Goal: Task Accomplishment & Management: Manage account settings

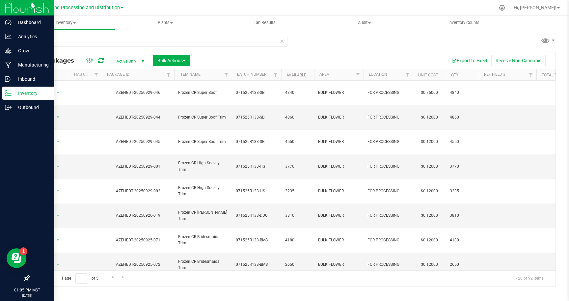
click at [28, 95] on p "Inventory" at bounding box center [32, 93] width 40 height 8
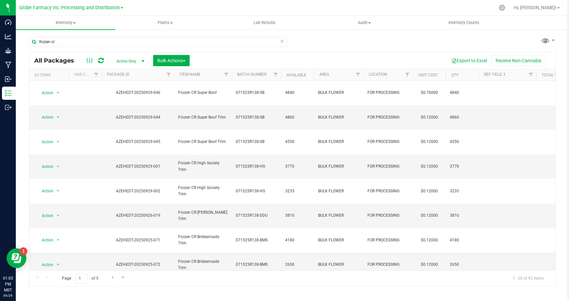
click at [282, 42] on icon at bounding box center [282, 41] width 5 height 8
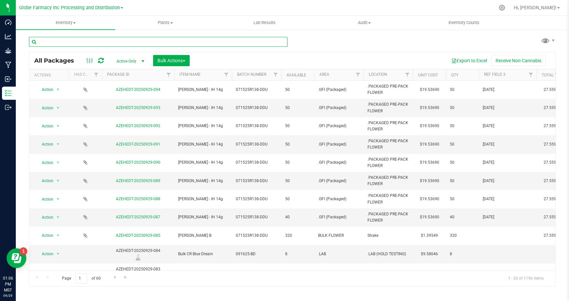
click at [133, 41] on input "text" at bounding box center [158, 42] width 259 height 10
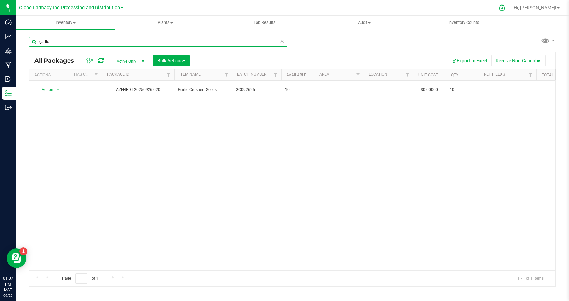
type input "garlic"
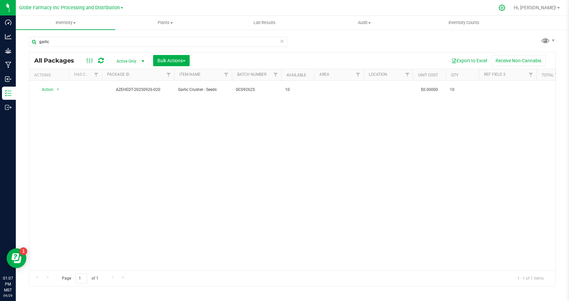
click at [505, 7] on icon at bounding box center [502, 7] width 7 height 7
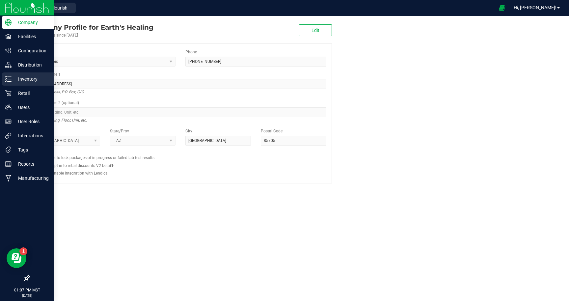
click at [23, 81] on p "Inventory" at bounding box center [32, 79] width 40 height 8
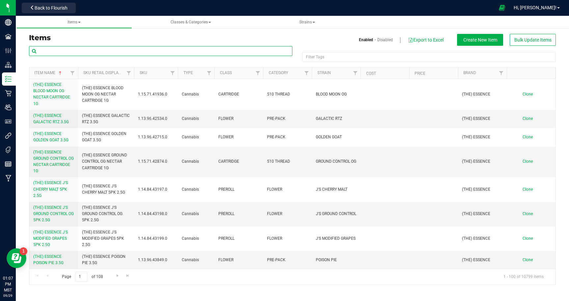
click at [88, 51] on input "text" at bounding box center [161, 51] width 264 height 10
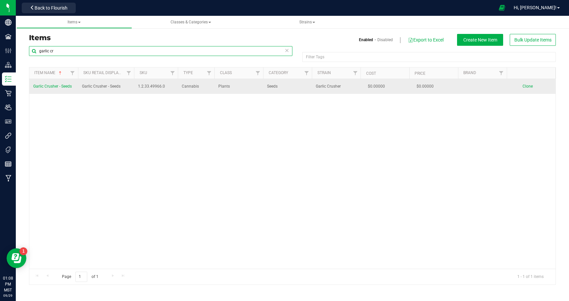
type input "garlic cr"
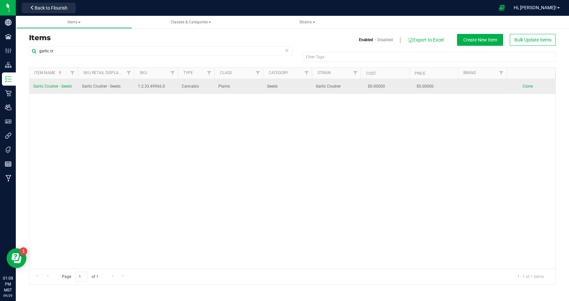
click at [65, 86] on span "Garlic Crusher - Seeds" at bounding box center [52, 86] width 39 height 5
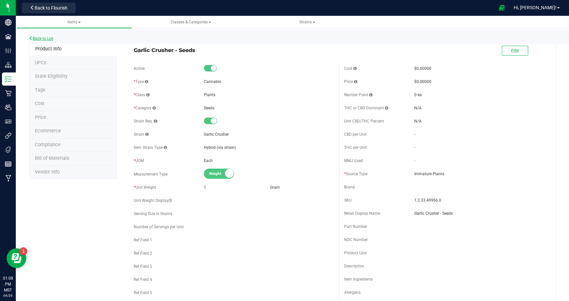
click at [45, 40] on link "Back to List" at bounding box center [41, 38] width 24 height 5
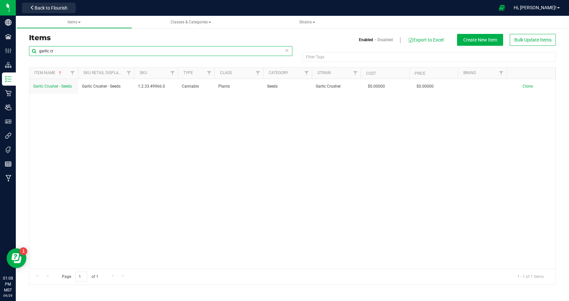
click at [90, 52] on input "garlic cr" at bounding box center [161, 51] width 264 height 10
type input "g"
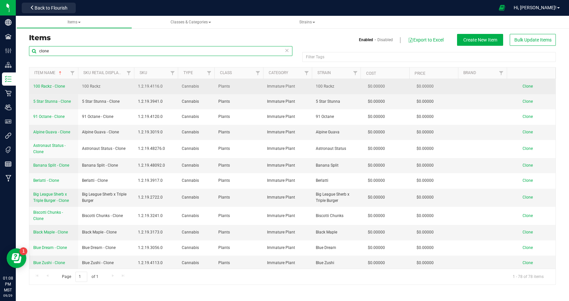
type input "clone"
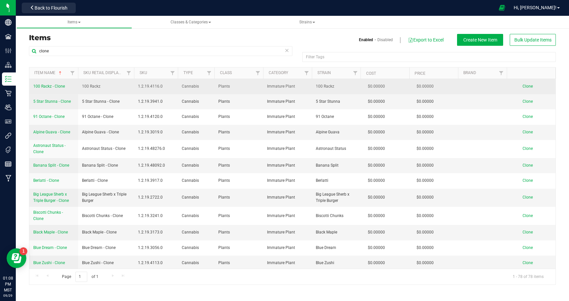
click at [49, 84] on link "100 Rackz - Clone" at bounding box center [49, 86] width 32 height 6
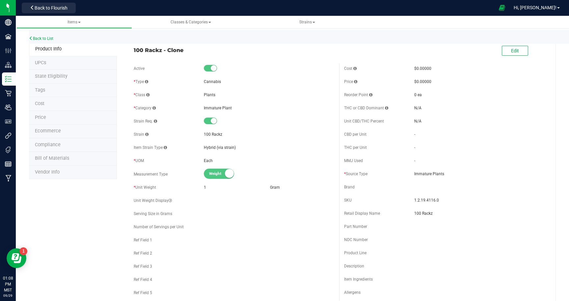
click at [50, 73] on span "State Eligibility" at bounding box center [51, 76] width 33 height 6
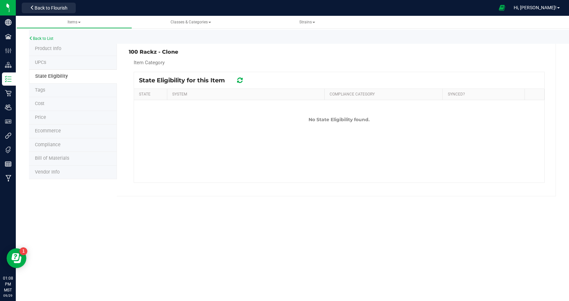
click at [45, 48] on span "Product Info" at bounding box center [48, 49] width 26 height 6
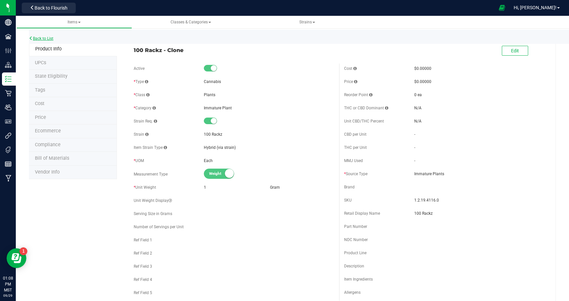
click at [45, 38] on link "Back to List" at bounding box center [41, 38] width 24 height 5
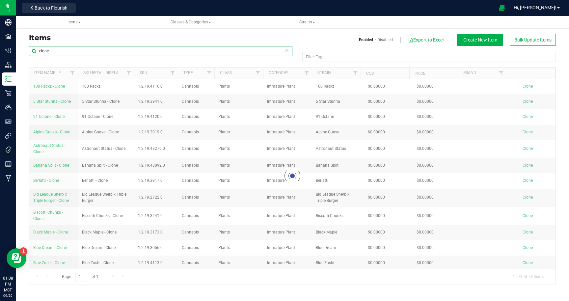
click at [119, 49] on input "clone" at bounding box center [161, 51] width 264 height 10
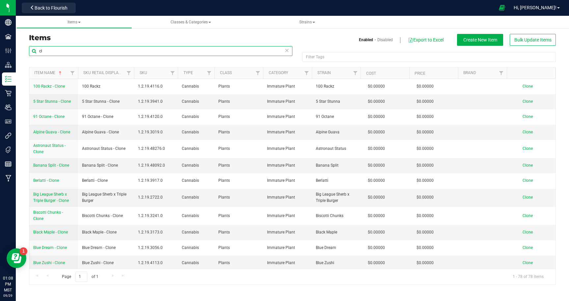
type input "c"
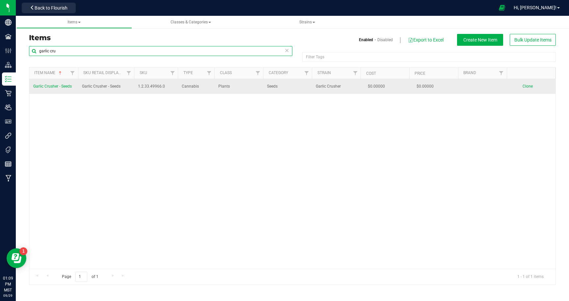
type input "garlic cru"
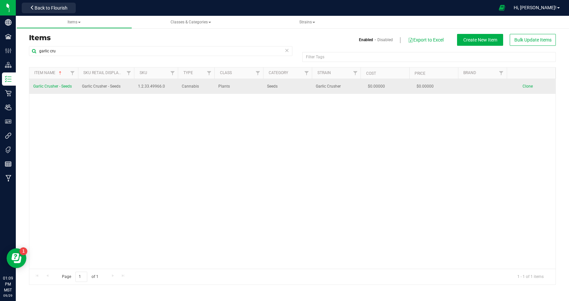
click at [61, 87] on span "Garlic Crusher - Seeds" at bounding box center [52, 86] width 39 height 5
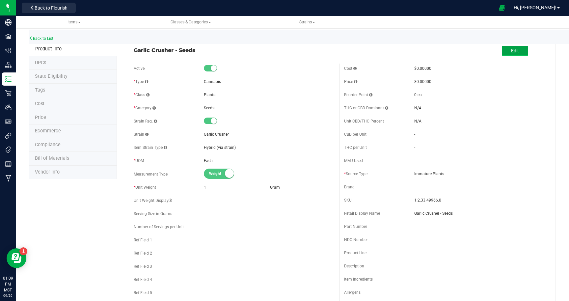
click at [505, 48] on button "Edit" at bounding box center [515, 51] width 26 height 10
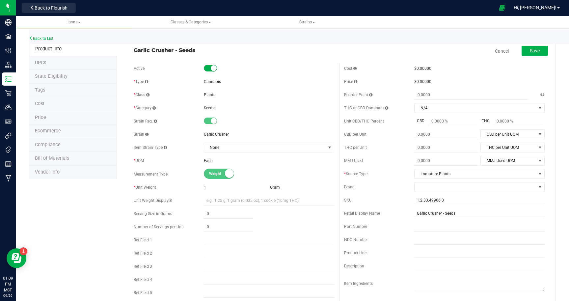
click at [214, 108] on span "Seeds" at bounding box center [209, 108] width 11 height 5
drag, startPoint x: 214, startPoint y: 108, endPoint x: 199, endPoint y: 108, distance: 14.8
click at [199, 108] on div "* Category Seeds" at bounding box center [234, 108] width 201 height 10
click at [199, 108] on div "* Category" at bounding box center [169, 108] width 70 height 6
click at [233, 150] on span "None" at bounding box center [265, 147] width 122 height 9
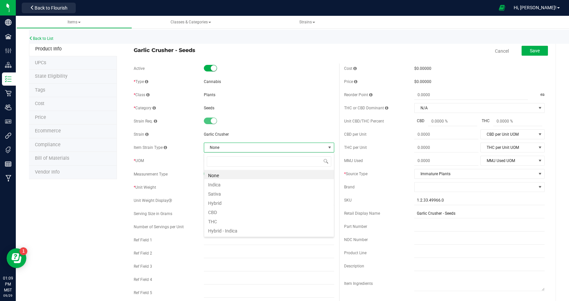
click at [269, 50] on span "Garlic Crusher - Seeds" at bounding box center [234, 50] width 201 height 8
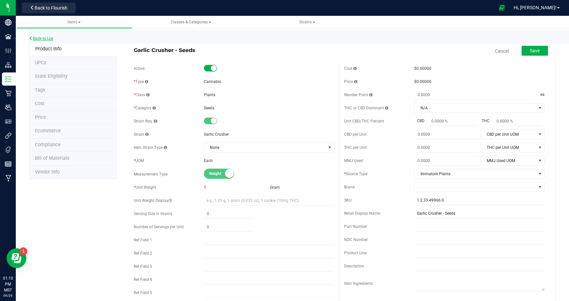
click at [43, 40] on link "Back to List" at bounding box center [41, 38] width 24 height 5
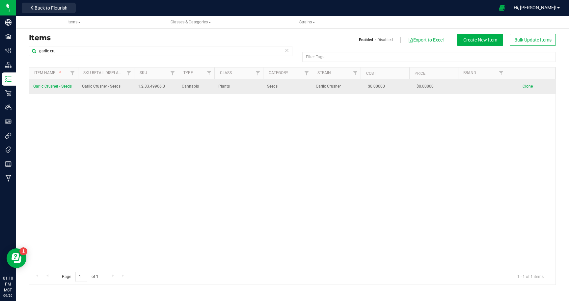
click at [48, 86] on span "Garlic Crusher - Seeds" at bounding box center [52, 86] width 39 height 5
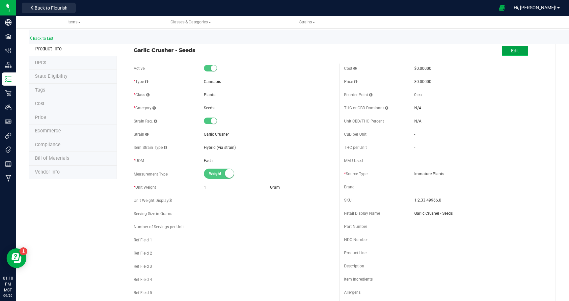
click at [512, 51] on span "Edit" at bounding box center [515, 50] width 8 height 5
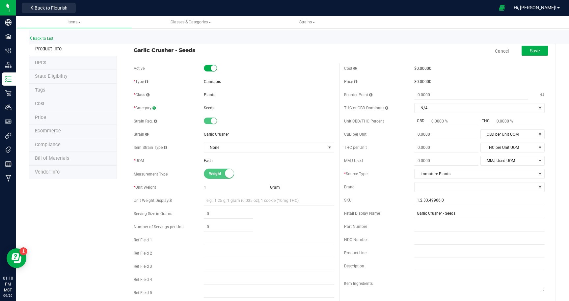
click at [155, 107] on span at bounding box center [154, 108] width 3 height 4
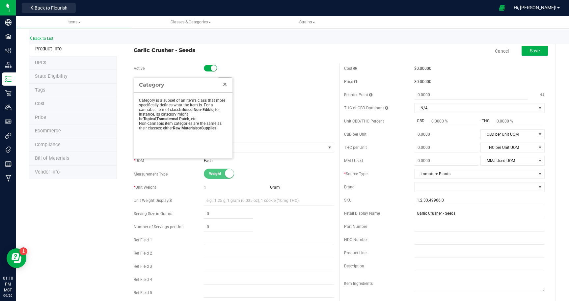
click at [224, 85] on link "Close" at bounding box center [225, 84] width 8 height 8
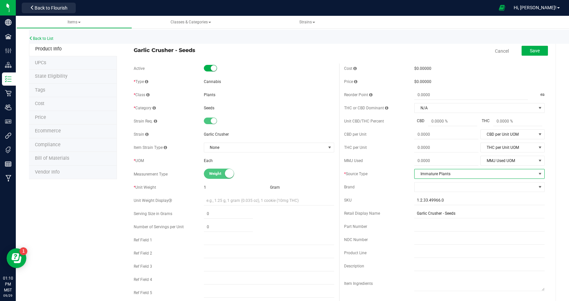
click at [452, 173] on span "Immature Plants" at bounding box center [476, 173] width 122 height 9
click at [454, 173] on span "Immature Plants" at bounding box center [476, 173] width 122 height 9
click at [154, 108] on span at bounding box center [154, 108] width 3 height 4
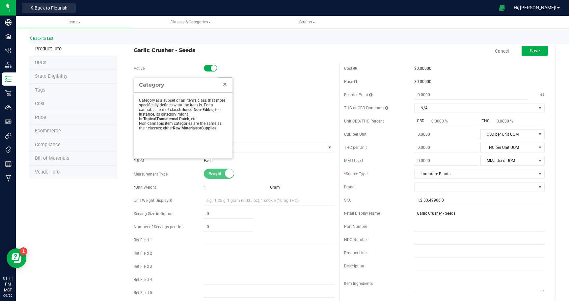
click at [226, 84] on link "Close" at bounding box center [225, 84] width 8 height 8
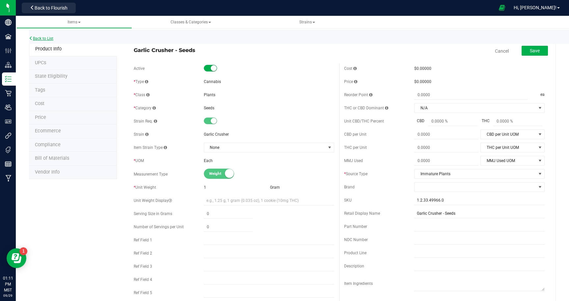
click at [44, 38] on link "Back to List" at bounding box center [41, 38] width 24 height 5
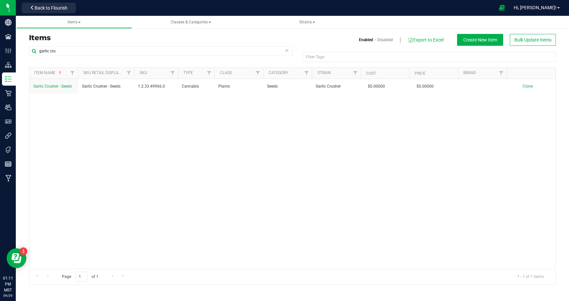
click at [52, 14] on div "Back to Flourish" at bounding box center [48, 7] width 59 height 13
click at [49, 10] on span "Back to Flourish" at bounding box center [51, 7] width 33 height 5
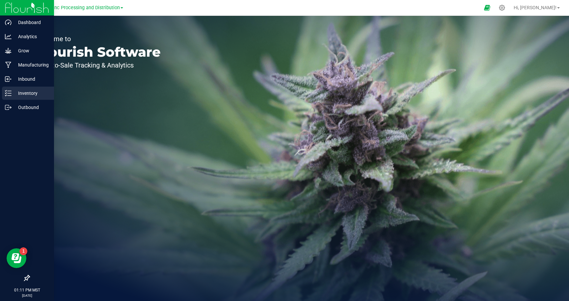
click at [20, 90] on p "Inventory" at bounding box center [32, 93] width 40 height 8
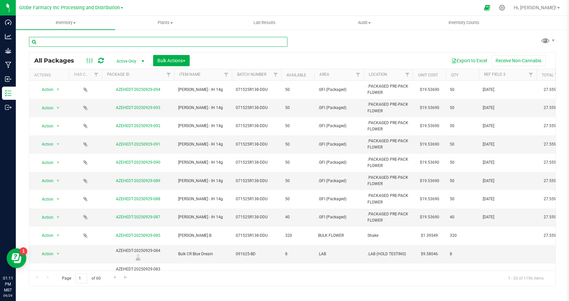
click at [94, 43] on input "text" at bounding box center [158, 42] width 259 height 10
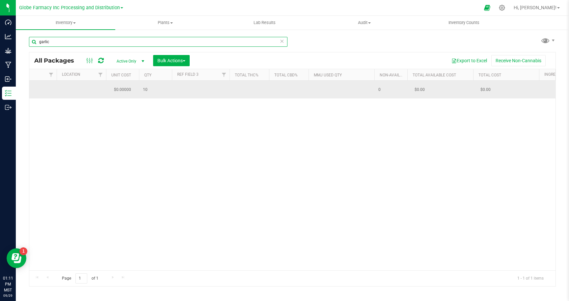
scroll to position [0, 324]
type input "garlic"
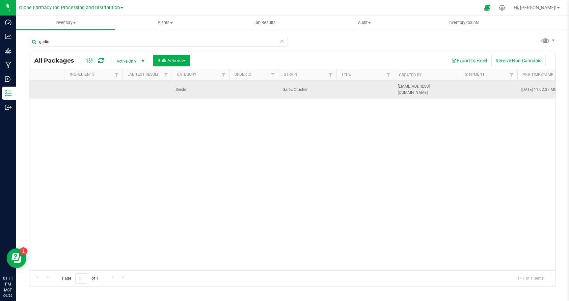
click at [187, 88] on span "Seeds" at bounding box center [201, 90] width 50 height 6
click at [183, 88] on span "Seeds" at bounding box center [201, 90] width 50 height 6
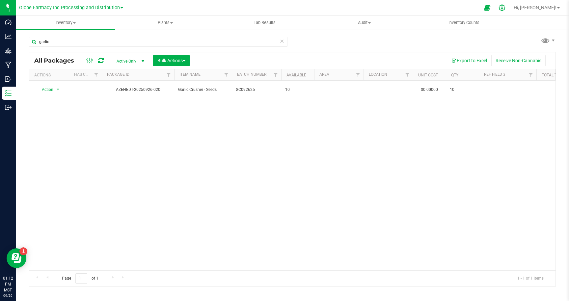
click at [506, 10] on icon at bounding box center [502, 7] width 7 height 7
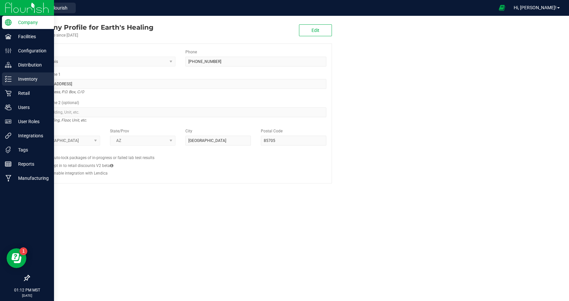
click at [27, 76] on p "Inventory" at bounding box center [32, 79] width 40 height 8
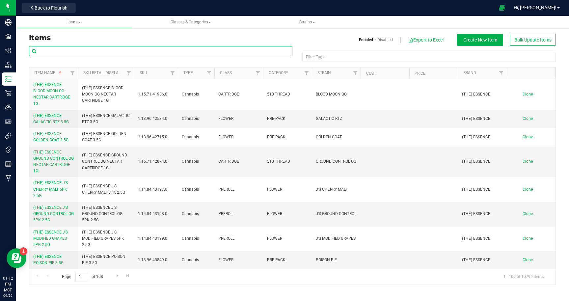
click at [50, 50] on input "text" at bounding box center [161, 51] width 264 height 10
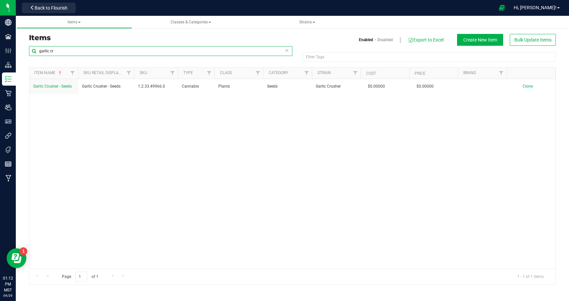
click at [87, 50] on input "garlic cr" at bounding box center [161, 51] width 264 height 10
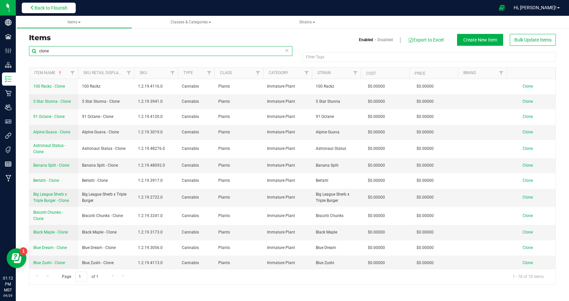
type input "clone"
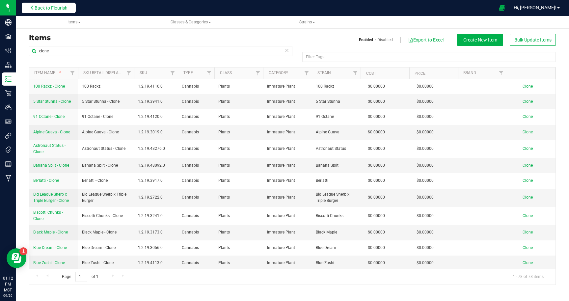
click at [59, 8] on span "Back to Flourish" at bounding box center [51, 7] width 33 height 5
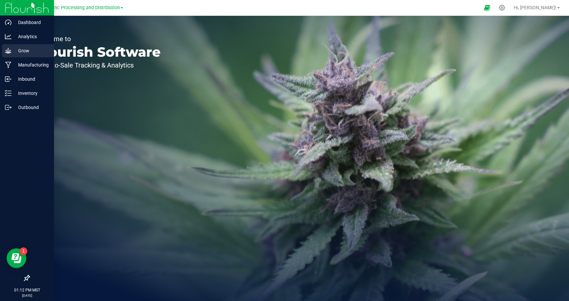
click at [19, 57] on div "Grow" at bounding box center [28, 50] width 52 height 13
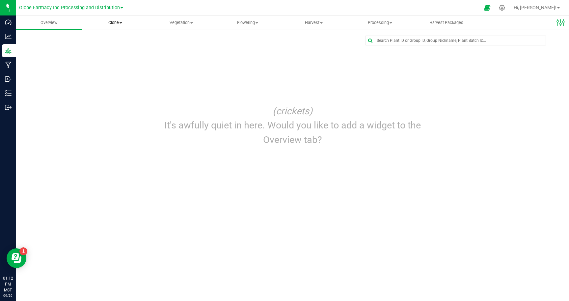
click at [107, 24] on span "Clone" at bounding box center [115, 23] width 66 height 6
click at [106, 39] on span "Create plants" at bounding box center [105, 40] width 46 height 6
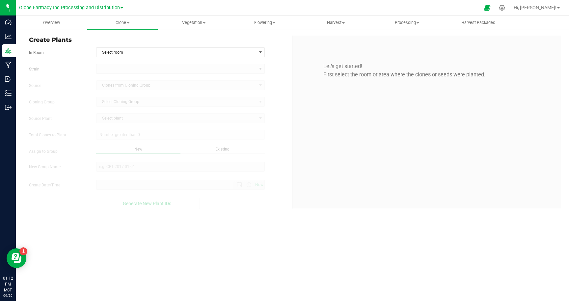
type input "[DATE] 1:12 PM"
click at [121, 52] on span "Select room" at bounding box center [177, 52] width 160 height 9
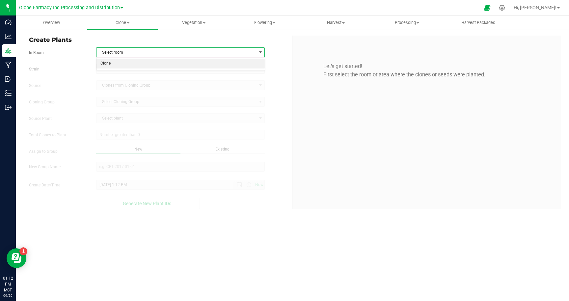
click at [119, 61] on li "Clone" at bounding box center [181, 64] width 168 height 10
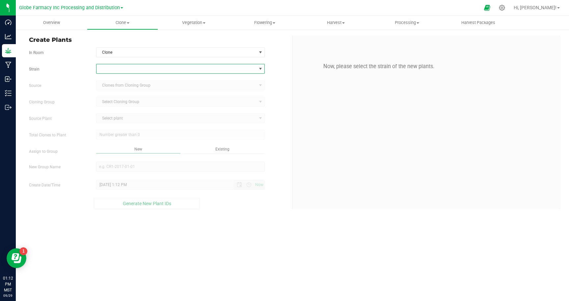
click at [119, 71] on span at bounding box center [177, 68] width 160 height 9
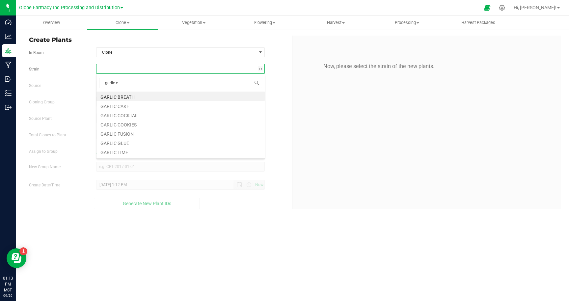
type input "garlic cr"
click at [107, 94] on li "Garlic Crusher" at bounding box center [181, 96] width 168 height 9
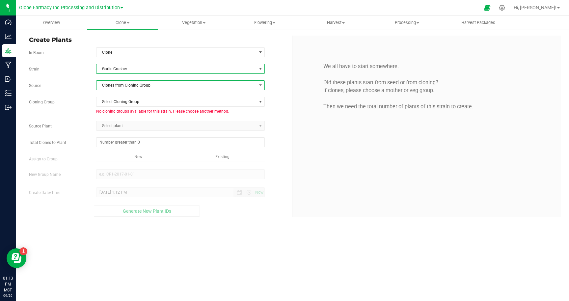
click at [138, 88] on span "Clones from Cloning Group" at bounding box center [177, 85] width 160 height 9
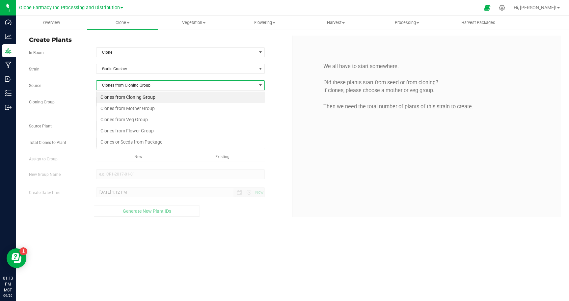
scroll to position [10, 169]
click at [134, 142] on li "Clones or Seeds from Package" at bounding box center [181, 141] width 168 height 11
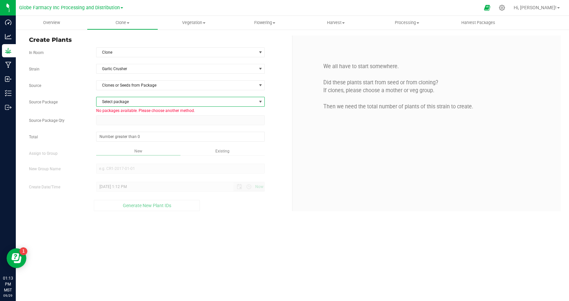
click at [154, 102] on span "Select package" at bounding box center [177, 101] width 160 height 9
click at [109, 129] on div "No data found." at bounding box center [181, 148] width 168 height 46
click at [73, 124] on div "Source Package Qty" at bounding box center [158, 120] width 268 height 10
click at [155, 143] on div "Strain Garlic Crusher Source Clones or Seeds from Package Source Package Select…" at bounding box center [158, 137] width 258 height 147
click at [151, 139] on span at bounding box center [180, 137] width 169 height 10
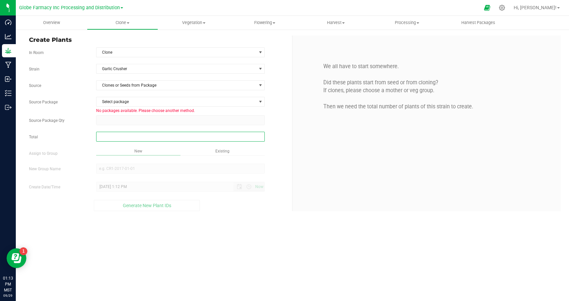
type input "0"
click at [208, 149] on div "Existing" at bounding box center [223, 152] width 84 height 8
click at [226, 150] on span "Existing" at bounding box center [222, 151] width 14 height 5
click at [126, 119] on span at bounding box center [180, 120] width 169 height 10
click at [129, 101] on span "Select package" at bounding box center [177, 101] width 160 height 9
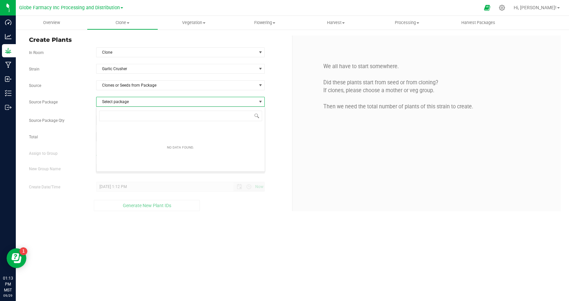
click at [77, 106] on div "Source Package Select package No packages available. Please choose another meth…" at bounding box center [158, 106] width 268 height 18
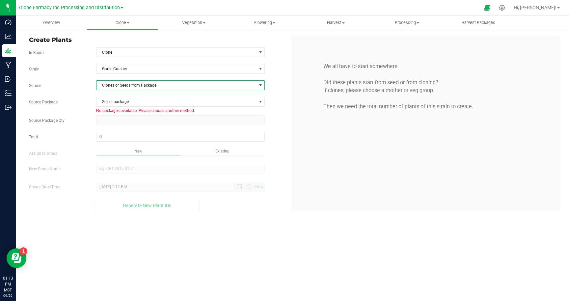
click at [129, 86] on span "Clones or Seeds from Package" at bounding box center [177, 85] width 160 height 9
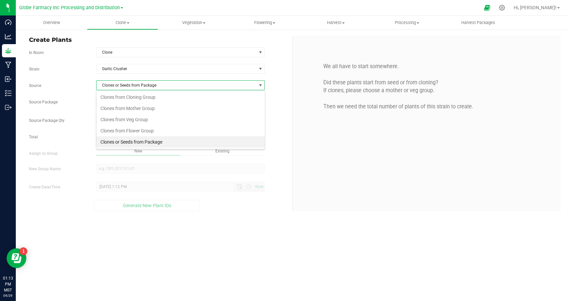
scroll to position [10, 169]
click at [161, 86] on span "Clones or Seeds from Package" at bounding box center [177, 85] width 160 height 9
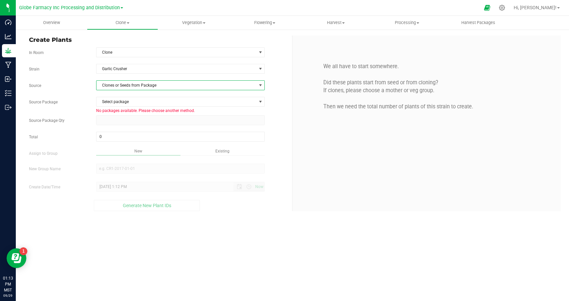
click at [148, 86] on span "Clones or Seeds from Package" at bounding box center [177, 85] width 160 height 9
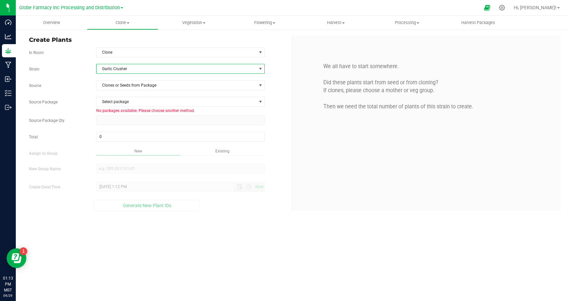
click at [125, 71] on span "Garlic Crusher" at bounding box center [177, 68] width 160 height 9
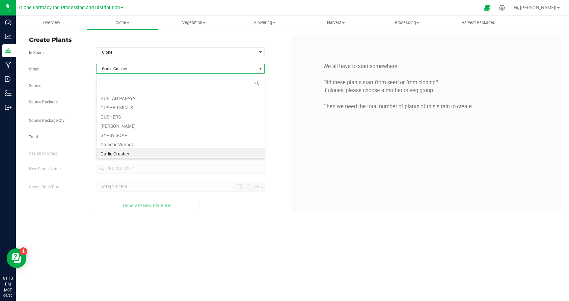
click at [125, 71] on span "Garlic Crusher" at bounding box center [177, 68] width 160 height 9
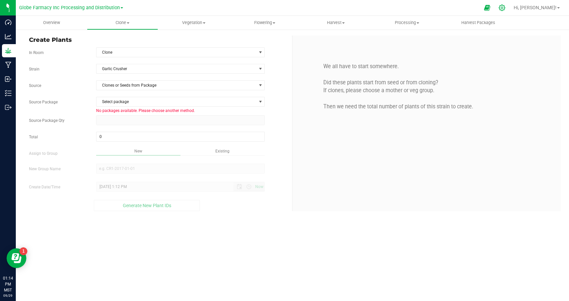
click at [505, 9] on icon at bounding box center [502, 7] width 7 height 7
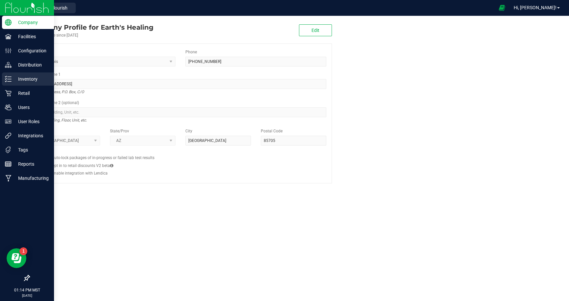
click at [23, 78] on p "Inventory" at bounding box center [32, 79] width 40 height 8
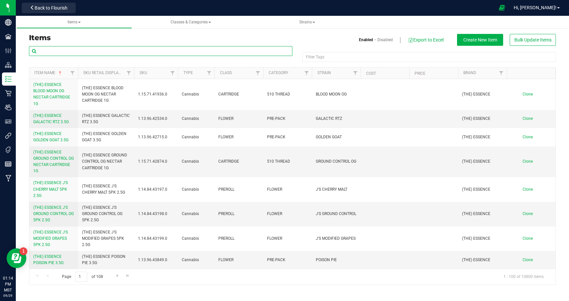
click at [126, 52] on input "text" at bounding box center [161, 51] width 264 height 10
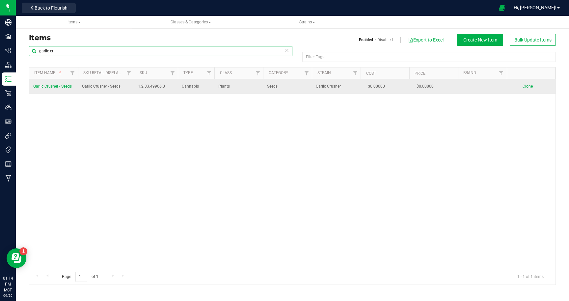
type input "garlic cr"
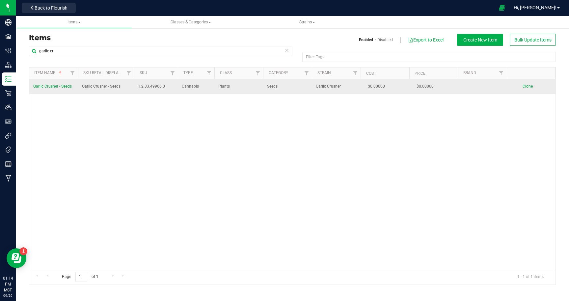
click at [68, 85] on span "Garlic Crusher - Seeds" at bounding box center [52, 86] width 39 height 5
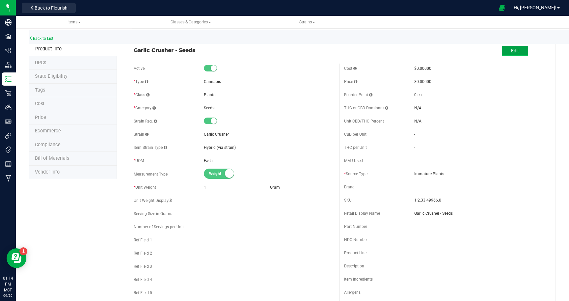
click at [516, 51] on span "Edit" at bounding box center [515, 50] width 8 height 5
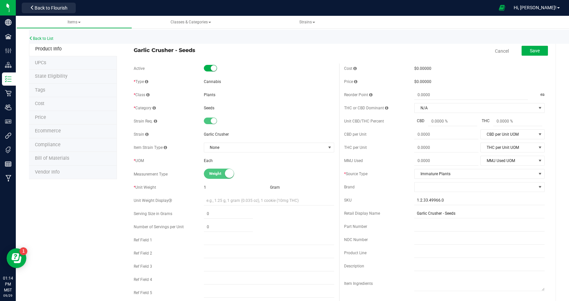
click at [208, 107] on span "Seeds" at bounding box center [209, 108] width 11 height 5
click at [220, 107] on div "Seeds" at bounding box center [269, 108] width 130 height 6
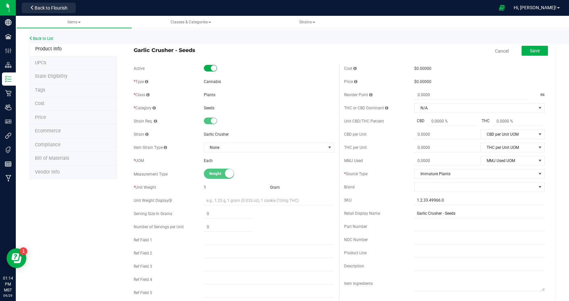
click at [207, 107] on span "Seeds" at bounding box center [209, 108] width 11 height 5
click at [237, 135] on div "Garlic Crusher" at bounding box center [269, 134] width 130 height 6
click at [209, 107] on span "Seeds" at bounding box center [209, 108] width 11 height 5
click at [156, 107] on span at bounding box center [154, 108] width 3 height 4
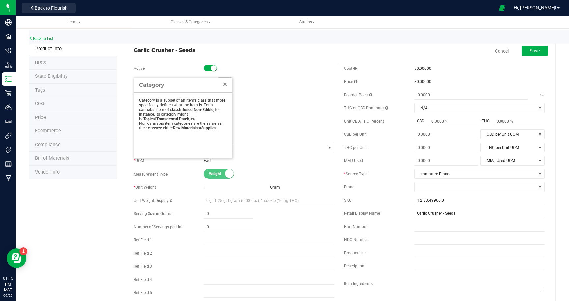
click at [226, 84] on link "Close" at bounding box center [225, 84] width 8 height 8
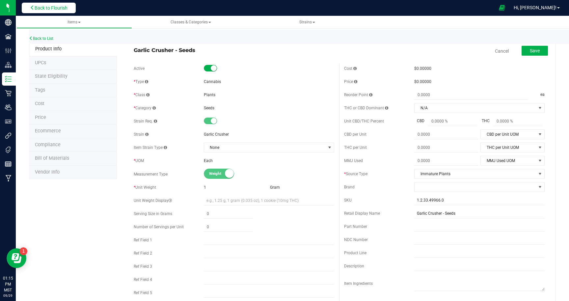
click at [42, 8] on span "Back to Flourish" at bounding box center [51, 7] width 33 height 5
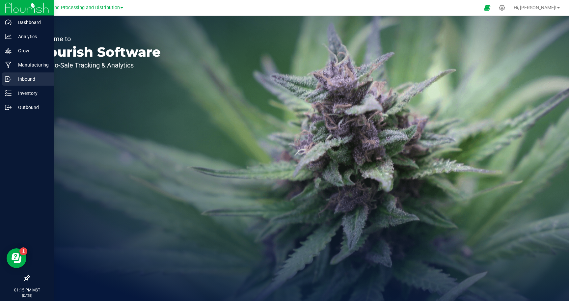
click at [30, 79] on p "Inbound" at bounding box center [32, 79] width 40 height 8
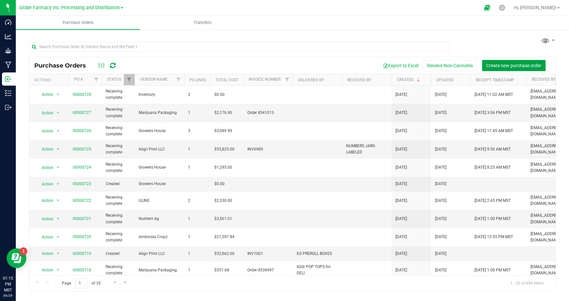
click at [502, 66] on span "Create new purchase order" at bounding box center [514, 65] width 55 height 5
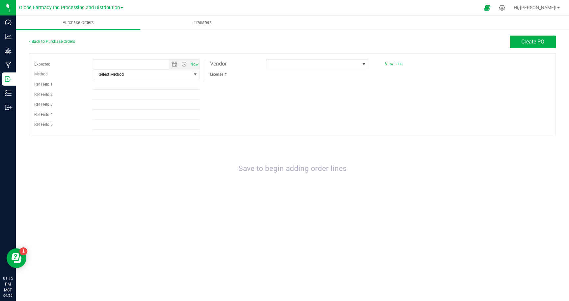
type input "[DATE] 1:15 PM"
click at [54, 42] on link "Back to Purchase Orders" at bounding box center [52, 41] width 46 height 5
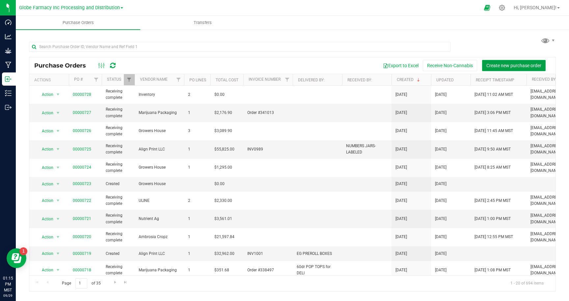
click at [496, 67] on span "Create new purchase order" at bounding box center [514, 65] width 55 height 5
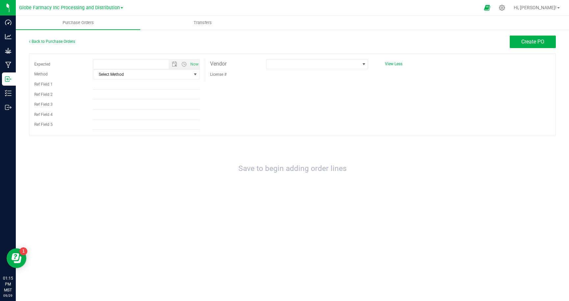
type input "[DATE] 1:15 PM"
click at [57, 45] on div "Back to Purchase Orders" at bounding box center [95, 42] width 132 height 12
click at [55, 42] on link "Back to Purchase Orders" at bounding box center [52, 41] width 46 height 5
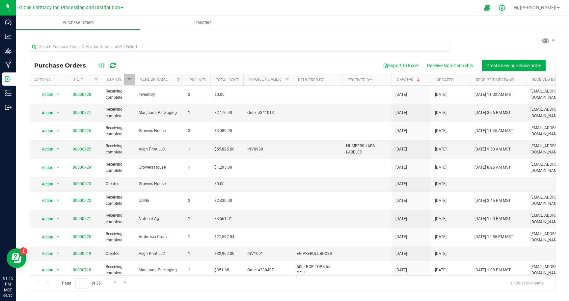
click at [506, 7] on icon at bounding box center [502, 7] width 7 height 7
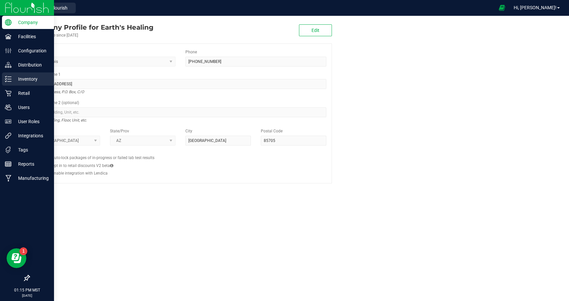
click at [26, 81] on p "Inventory" at bounding box center [32, 79] width 40 height 8
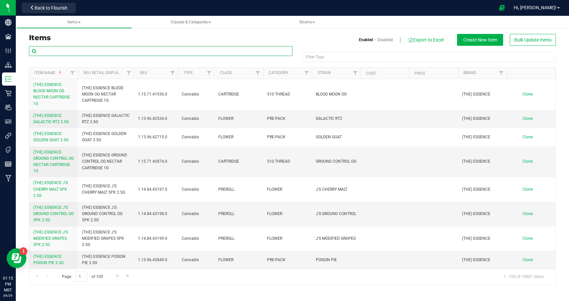
click at [187, 52] on input "text" at bounding box center [161, 51] width 264 height 10
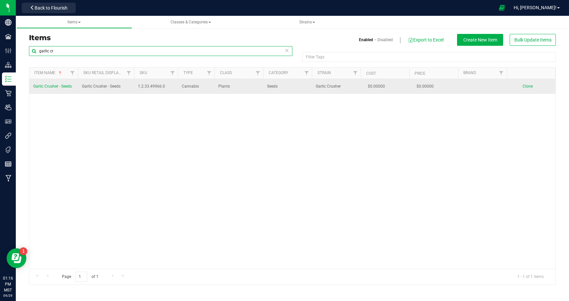
type input "garlic cr"
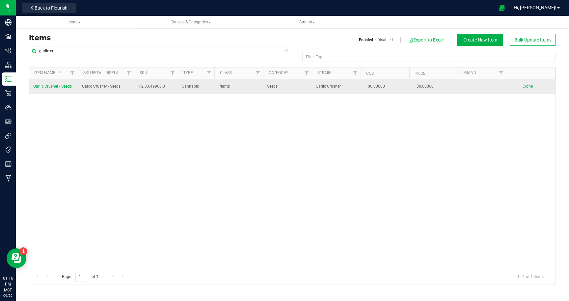
click at [121, 86] on td "Garlic Crusher - Seeds" at bounding box center [106, 86] width 56 height 15
click at [64, 87] on span "Garlic Crusher - Seeds" at bounding box center [52, 86] width 39 height 5
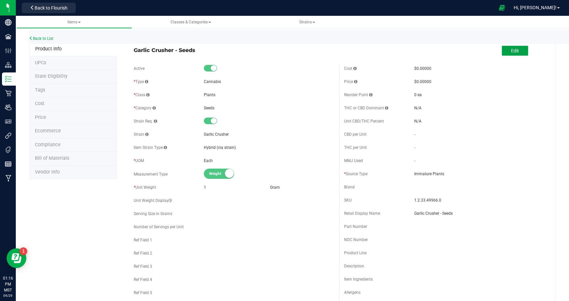
click at [513, 51] on span "Edit" at bounding box center [515, 50] width 8 height 5
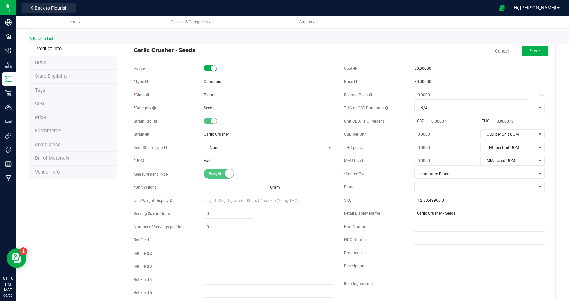
click at [195, 48] on span "Garlic Crusher - Seeds" at bounding box center [234, 50] width 201 height 8
click at [195, 50] on span "Garlic Crusher - Seeds" at bounding box center [234, 50] width 201 height 8
click at [180, 51] on span "Garlic Crusher - Seeds" at bounding box center [234, 50] width 201 height 8
click at [275, 148] on span "None" at bounding box center [265, 147] width 122 height 9
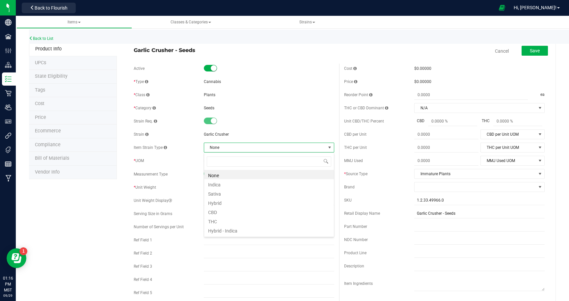
scroll to position [10, 130]
click at [220, 175] on li "None" at bounding box center [269, 174] width 130 height 9
click at [248, 149] on span "None" at bounding box center [265, 147] width 122 height 9
click at [216, 203] on li "Hybrid" at bounding box center [269, 202] width 130 height 9
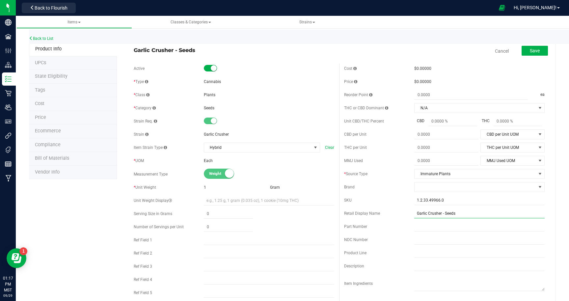
click at [460, 213] on input "Garlic Crusher - Seeds" at bounding box center [479, 214] width 130 height 10
click at [406, 216] on div "Retail Display Name" at bounding box center [379, 214] width 70 height 6
click at [183, 52] on span "Garlic Crusher - Seeds" at bounding box center [234, 50] width 201 height 8
click at [201, 48] on span "Garlic Crusher - Seeds" at bounding box center [234, 50] width 201 height 8
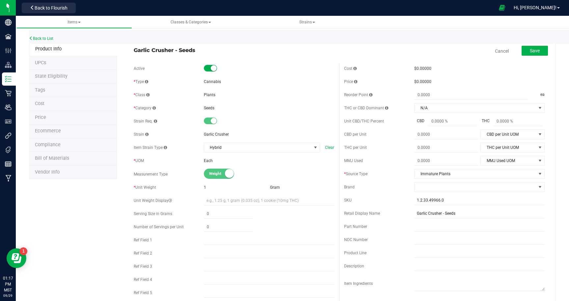
click at [46, 128] on span "Ecommerce" at bounding box center [48, 131] width 26 height 6
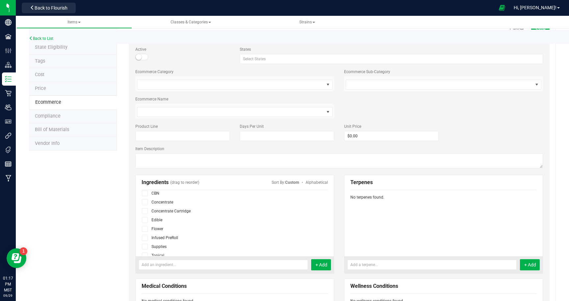
scroll to position [41, 0]
click at [45, 48] on span "State Eligibility" at bounding box center [51, 47] width 33 height 6
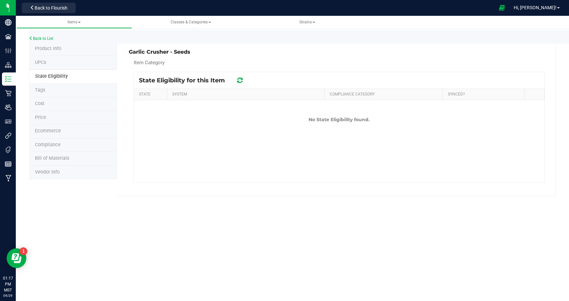
click at [47, 48] on span "Product Info" at bounding box center [48, 49] width 26 height 6
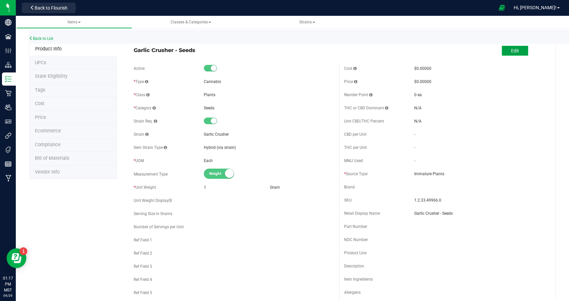
click at [517, 52] on span "Edit" at bounding box center [515, 50] width 8 height 5
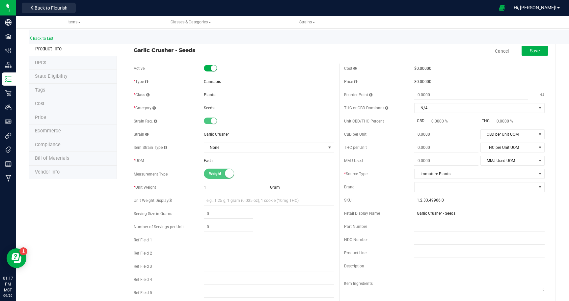
click at [189, 48] on span "Garlic Crusher - Seeds" at bounding box center [234, 50] width 201 height 8
click at [205, 49] on span "Garlic Crusher - Seeds" at bounding box center [234, 50] width 201 height 8
click at [186, 49] on span "Garlic Crusher - Seeds" at bounding box center [234, 50] width 201 height 8
click at [49, 39] on link "Back to List" at bounding box center [41, 38] width 24 height 5
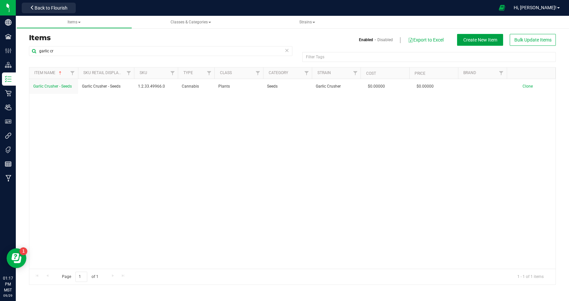
click at [486, 37] on span "Create New Item" at bounding box center [481, 39] width 34 height 5
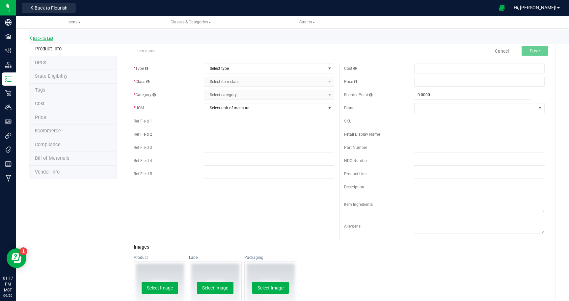
click at [44, 38] on link "Back to List" at bounding box center [41, 38] width 24 height 5
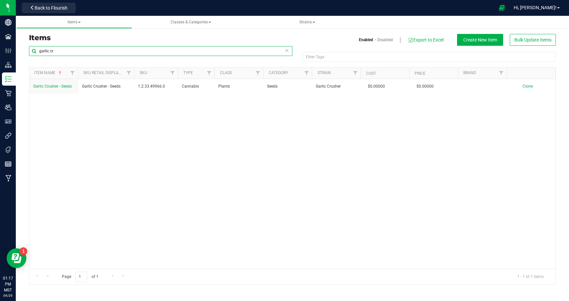
click at [90, 48] on input "garlic cr" at bounding box center [161, 51] width 264 height 10
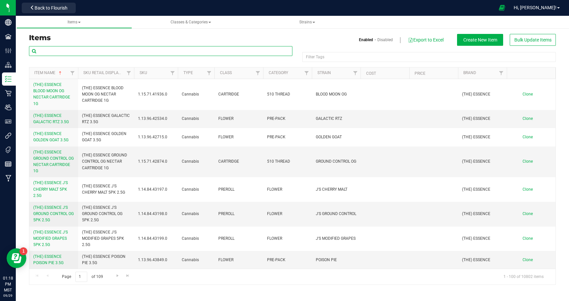
click at [104, 52] on input "text" at bounding box center [161, 51] width 264 height 10
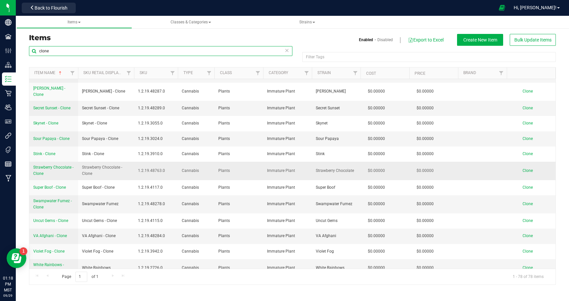
scroll to position [1032, 0]
type input "clone"
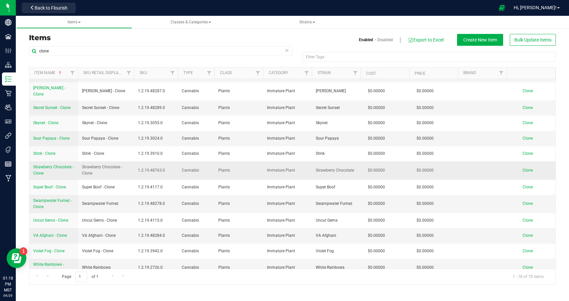
click at [526, 168] on span "Clone" at bounding box center [528, 170] width 10 height 5
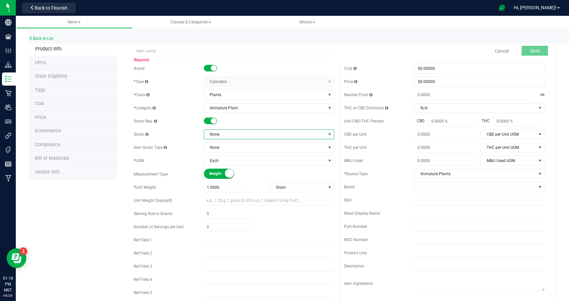
click at [328, 133] on span at bounding box center [329, 134] width 5 height 5
type input "garlic cr"
click at [240, 164] on li "Garlic Crusher" at bounding box center [269, 161] width 130 height 9
click at [196, 51] on input "text" at bounding box center [234, 51] width 201 height 10
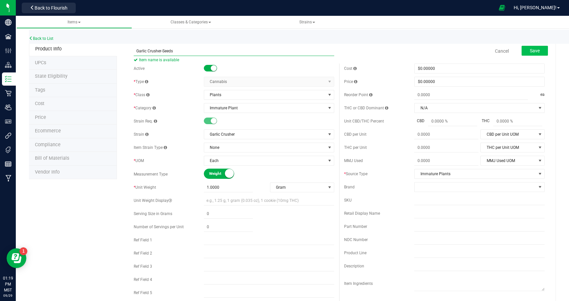
type input "Garlic Crusher-Seeds"
click at [537, 51] on span "Save" at bounding box center [535, 50] width 10 height 5
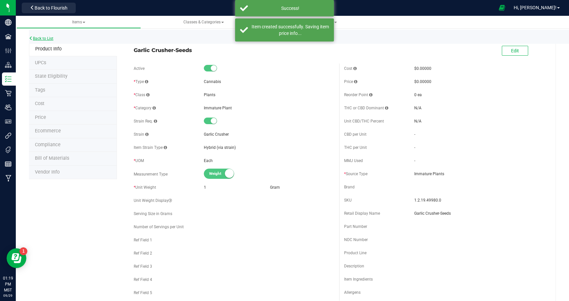
click at [33, 39] on icon at bounding box center [31, 38] width 4 height 4
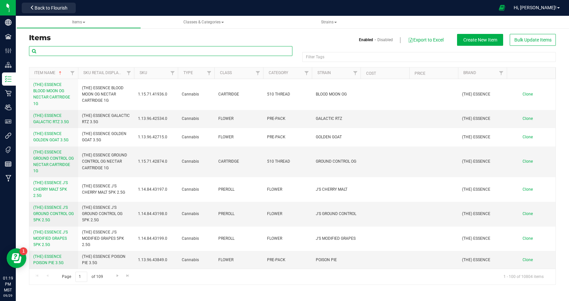
click at [80, 51] on input "text" at bounding box center [161, 51] width 264 height 10
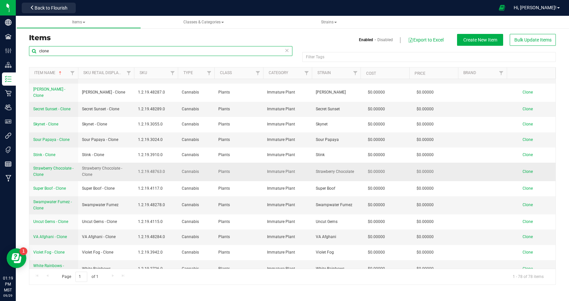
scroll to position [1031, 0]
type input "clone"
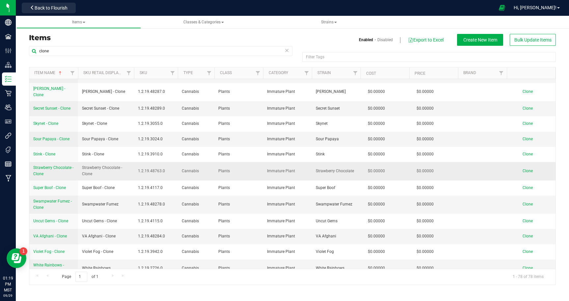
click at [526, 169] on span "Clone" at bounding box center [528, 171] width 10 height 5
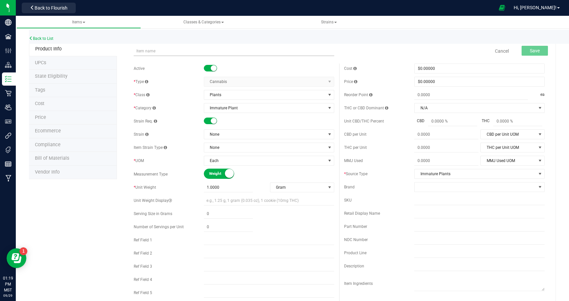
click at [161, 51] on input "text" at bounding box center [234, 51] width 201 height 10
type input "Island Freeze-Seeds"
click at [287, 135] on span "None" at bounding box center [265, 134] width 122 height 9
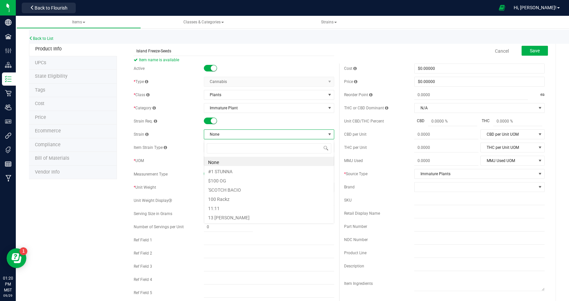
scroll to position [10, 130]
type input "island"
click at [232, 182] on li "Island Freeze" at bounding box center [269, 179] width 130 height 9
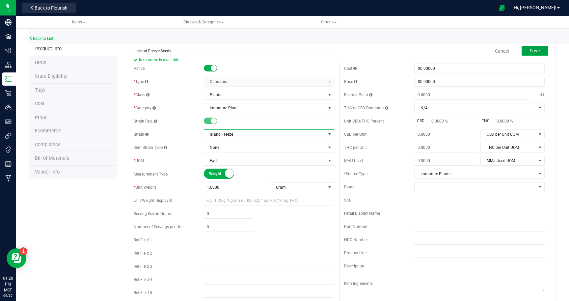
click at [538, 50] on span "Save" at bounding box center [535, 50] width 10 height 5
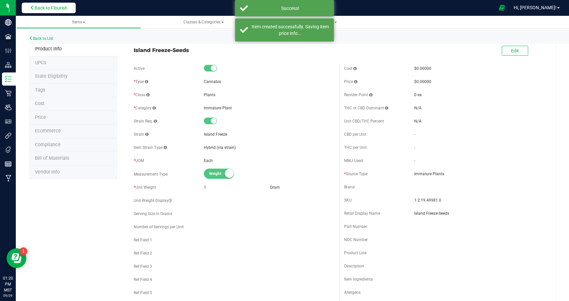
click at [63, 10] on span "Back to Flourish" at bounding box center [51, 7] width 33 height 5
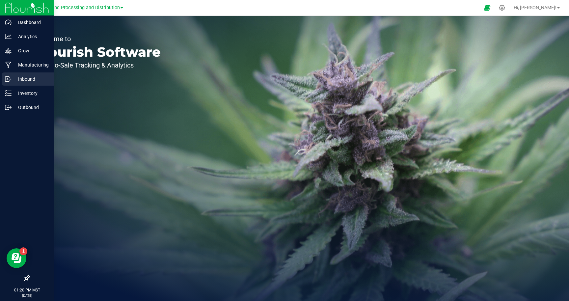
click at [28, 80] on p "Inbound" at bounding box center [32, 79] width 40 height 8
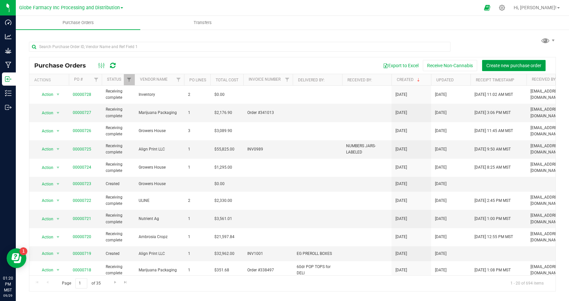
click at [494, 64] on span "Create new purchase order" at bounding box center [514, 65] width 55 height 5
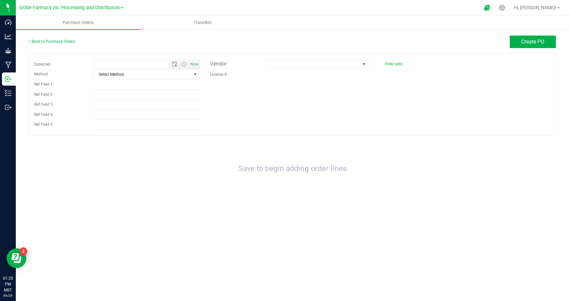
type input "[DATE] 1:20 PM"
click at [66, 42] on link "Back to Purchase Orders" at bounding box center [52, 41] width 46 height 5
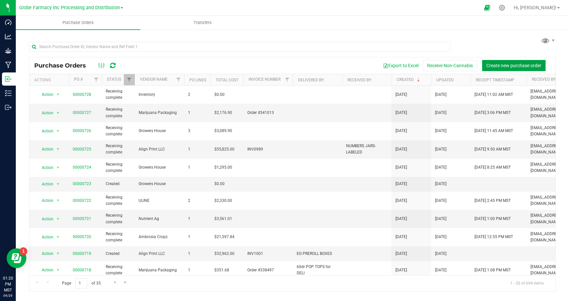
click at [499, 63] on span "Create new purchase order" at bounding box center [514, 65] width 55 height 5
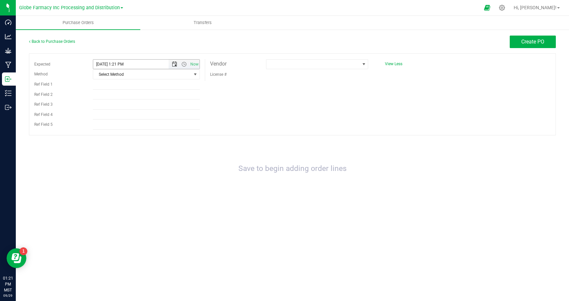
click at [175, 63] on span "Open the date view" at bounding box center [174, 64] width 5 height 5
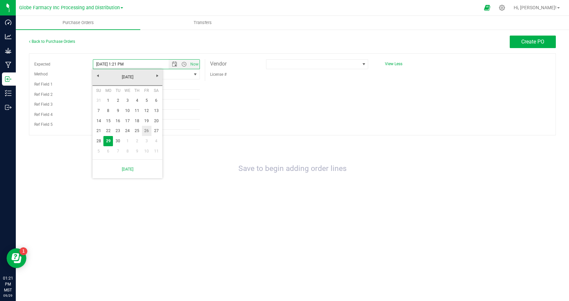
click at [146, 131] on link "26" at bounding box center [147, 131] width 10 height 10
type input "[DATE] 1:21 PM"
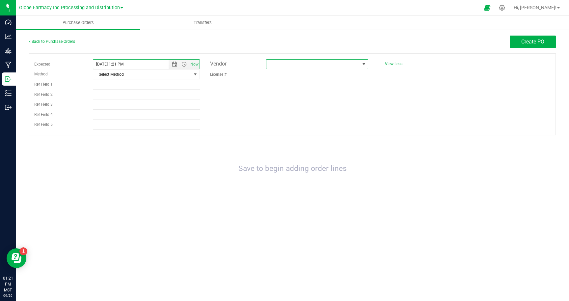
click at [364, 64] on span at bounding box center [363, 64] width 5 height 5
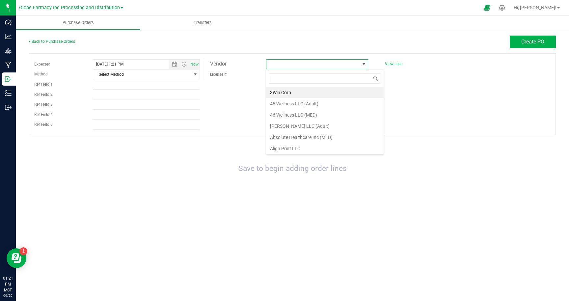
scroll to position [10, 102]
click at [364, 64] on span at bounding box center [363, 64] width 5 height 5
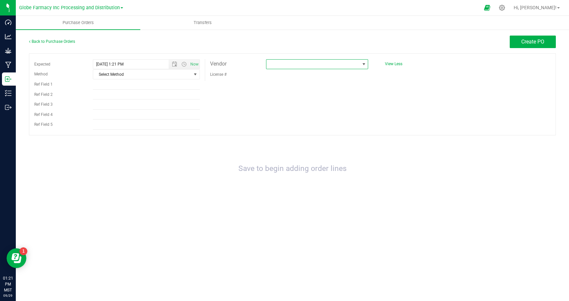
click at [364, 64] on span at bounding box center [363, 64] width 5 height 5
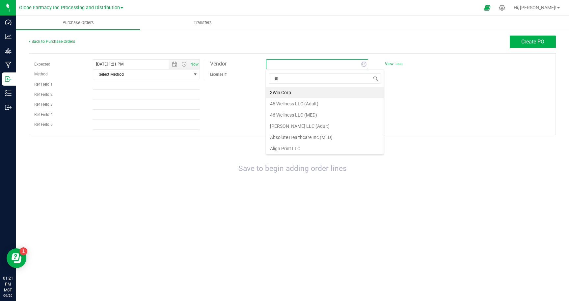
type input "inv"
click at [308, 93] on li "Inventory" at bounding box center [317, 92] width 102 height 11
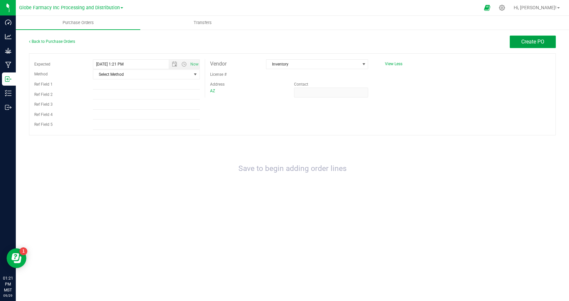
click at [530, 42] on span "Create PO" at bounding box center [533, 42] width 23 height 6
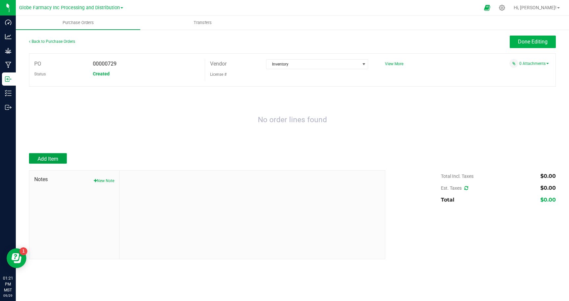
click at [43, 159] on span "Add Item" at bounding box center [48, 159] width 21 height 6
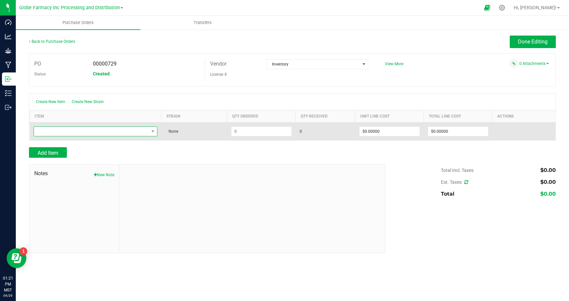
click at [122, 132] on span "NO DATA FOUND" at bounding box center [91, 131] width 115 height 9
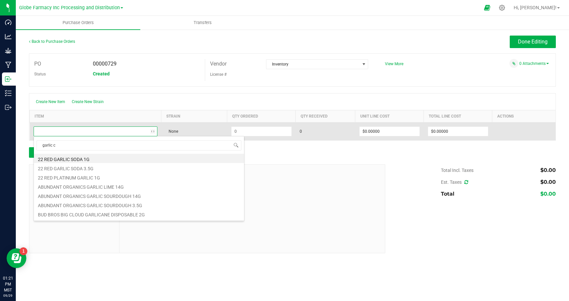
type input "garlic cr"
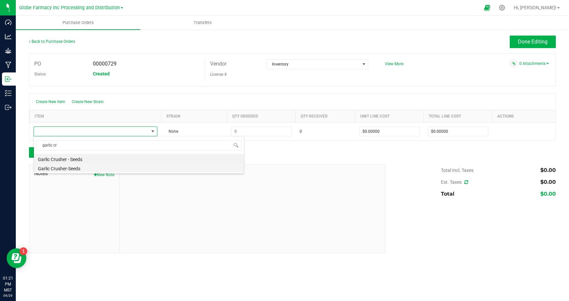
click at [78, 168] on li "Garlic Crusher-Seeds" at bounding box center [139, 167] width 210 height 9
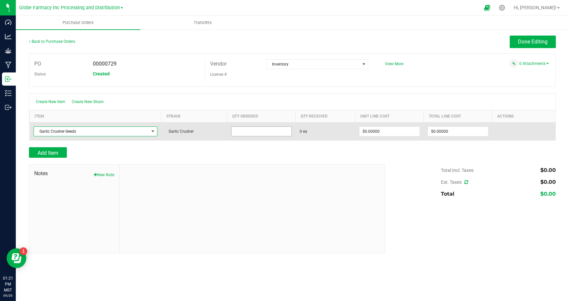
click at [252, 133] on input at bounding box center [262, 131] width 60 height 9
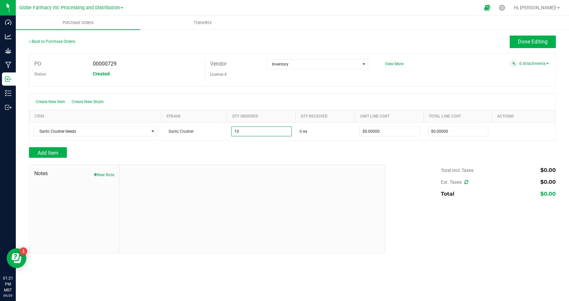
type input "10 ea"
click at [266, 149] on div "Add Item" at bounding box center [205, 152] width 352 height 11
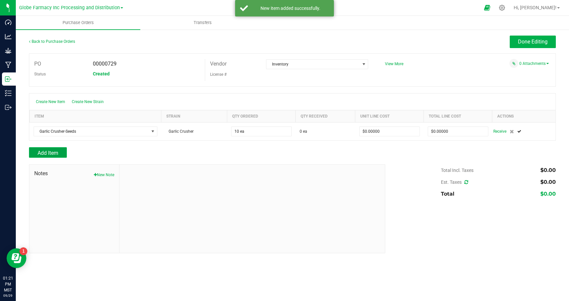
click at [51, 155] on span "Add Item" at bounding box center [48, 153] width 21 height 6
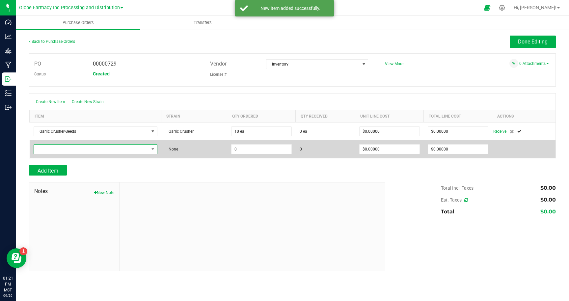
click at [62, 147] on span "NO DATA FOUND" at bounding box center [91, 149] width 115 height 9
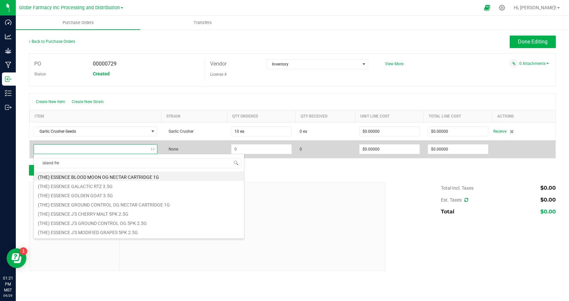
type input "island free"
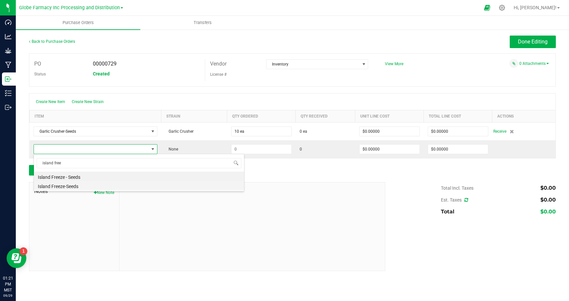
click at [62, 186] on li "Island Freeze-Seeds" at bounding box center [139, 185] width 210 height 9
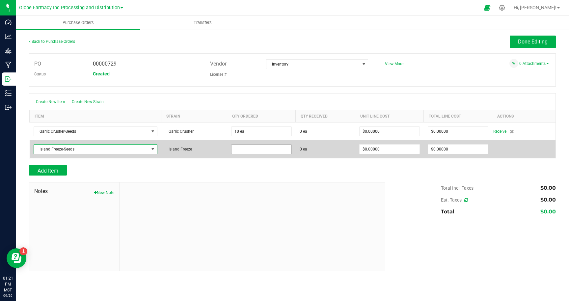
click at [267, 150] on input at bounding box center [262, 149] width 60 height 9
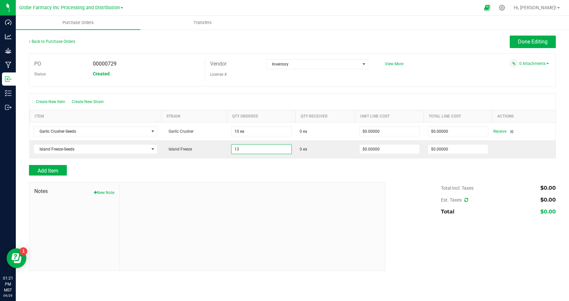
type input "13 ea"
click at [295, 166] on div "Add Item" at bounding box center [205, 170] width 352 height 11
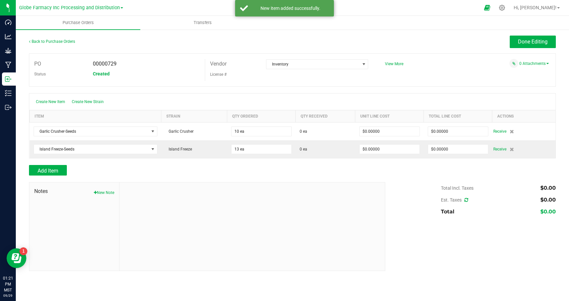
click at [487, 164] on div at bounding box center [292, 161] width 527 height 7
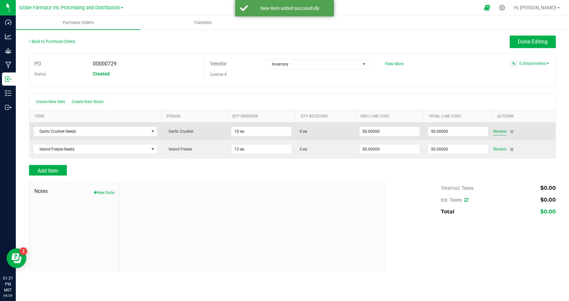
click at [501, 131] on span "Receive" at bounding box center [500, 131] width 13 height 8
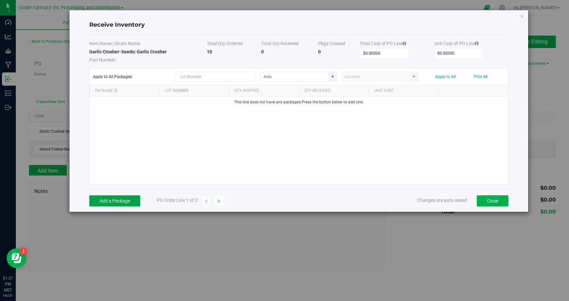
click at [119, 198] on button "Add a Package" at bounding box center [114, 200] width 51 height 11
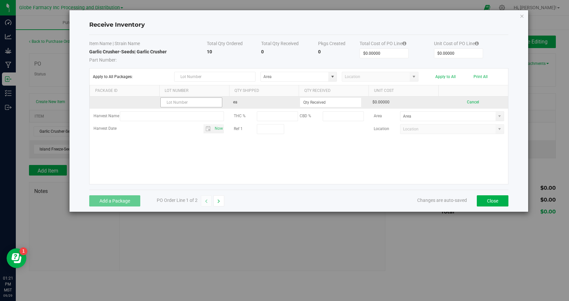
click at [190, 101] on input "text" at bounding box center [191, 103] width 62 height 10
type input "GCFIX092625"
click at [312, 100] on input at bounding box center [330, 102] width 61 height 9
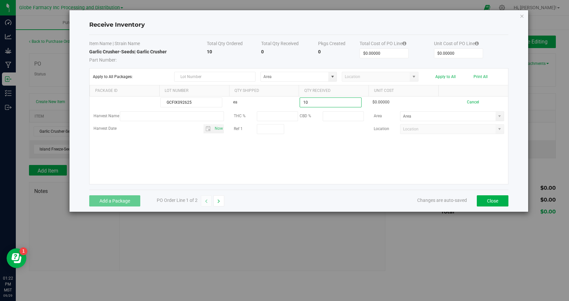
type input "10 ea"
click at [353, 145] on kendo-grid-list "GCFIX092625 ea 10 ea $0.00000 Cancel Harvest Name THC % CBD % Area Harvest Date…" at bounding box center [299, 141] width 418 height 88
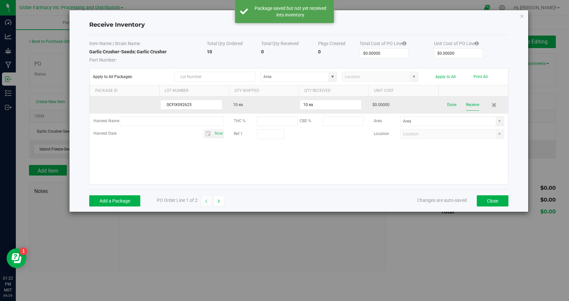
click at [474, 105] on button "Receive" at bounding box center [472, 105] width 13 height 12
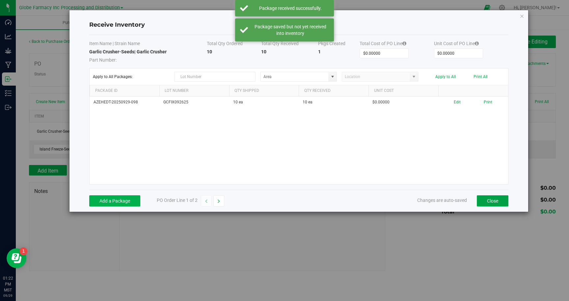
click at [493, 198] on button "Close" at bounding box center [493, 200] width 32 height 11
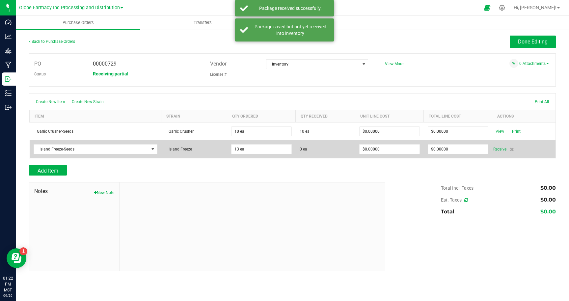
click at [500, 150] on span "Receive" at bounding box center [500, 149] width 13 height 8
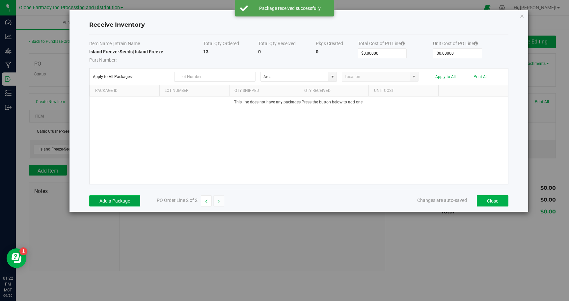
click at [109, 203] on button "Add a Package" at bounding box center [114, 200] width 51 height 11
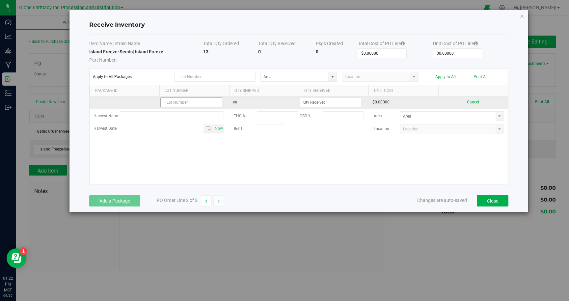
click at [196, 102] on input "text" at bounding box center [191, 103] width 62 height 10
type input "IFFIX092625"
click at [310, 101] on input at bounding box center [330, 102] width 61 height 9
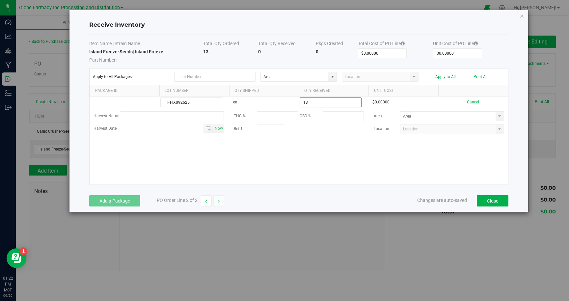
type input "13 ea"
click at [391, 165] on kendo-grid-list "IFFIX092625 ea 13 ea $0.00000 Cancel Harvest Name THC % CBD % Area Harvest Date…" at bounding box center [299, 141] width 418 height 88
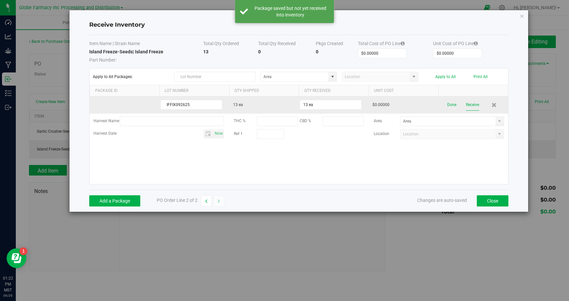
click at [472, 106] on button "Receive" at bounding box center [472, 105] width 13 height 12
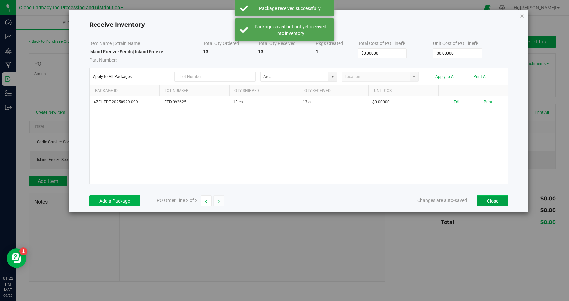
click at [492, 200] on button "Close" at bounding box center [493, 200] width 32 height 11
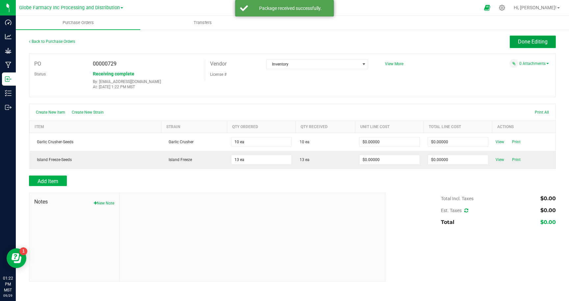
click at [529, 44] on span "Done Editing" at bounding box center [533, 42] width 30 height 6
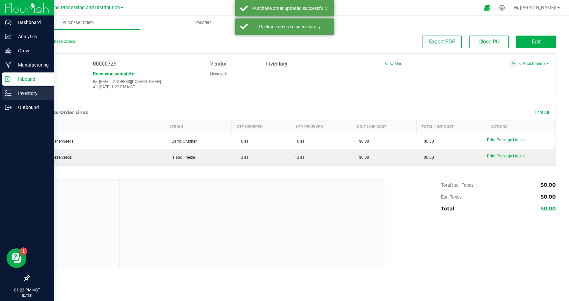
click at [23, 90] on p "Inventory" at bounding box center [32, 93] width 40 height 8
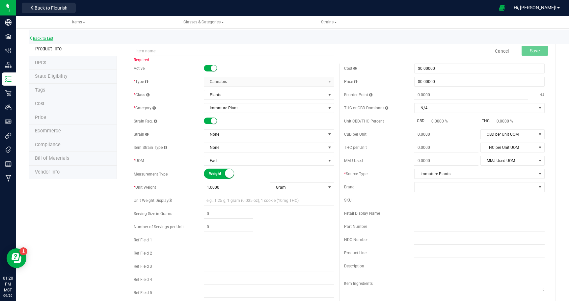
click at [38, 38] on link "Back to List" at bounding box center [41, 38] width 24 height 5
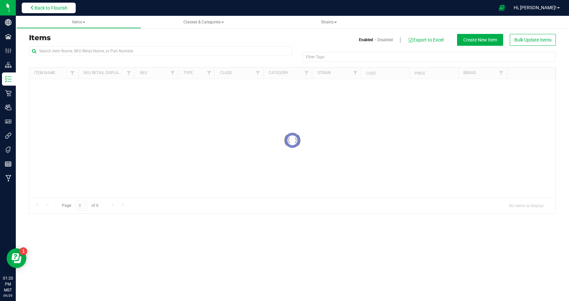
click at [63, 10] on span "Back to Flourish" at bounding box center [51, 7] width 33 height 5
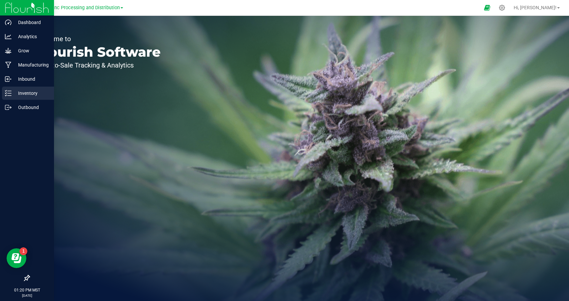
click at [25, 89] on div "Inventory" at bounding box center [28, 93] width 52 height 13
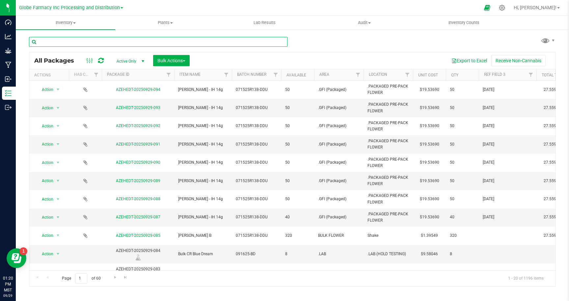
click at [107, 42] on input "text" at bounding box center [158, 42] width 259 height 10
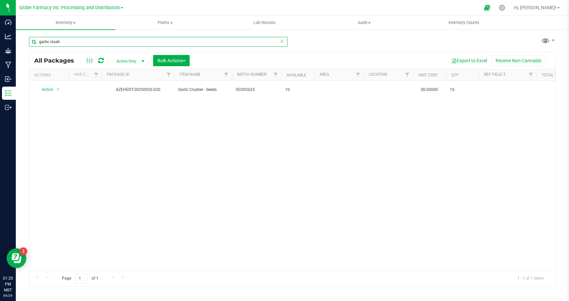
type input "garlic crush"
